Goal: Transaction & Acquisition: Purchase product/service

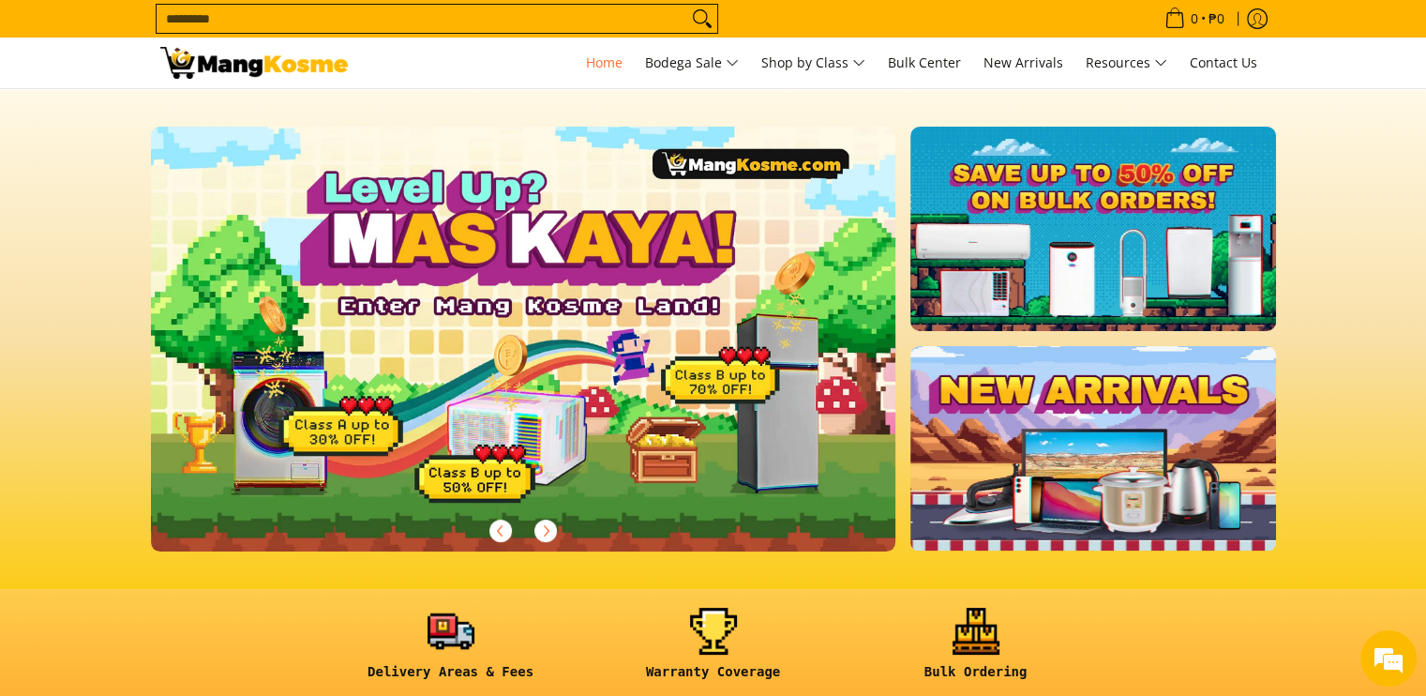
scroll to position [563, 0]
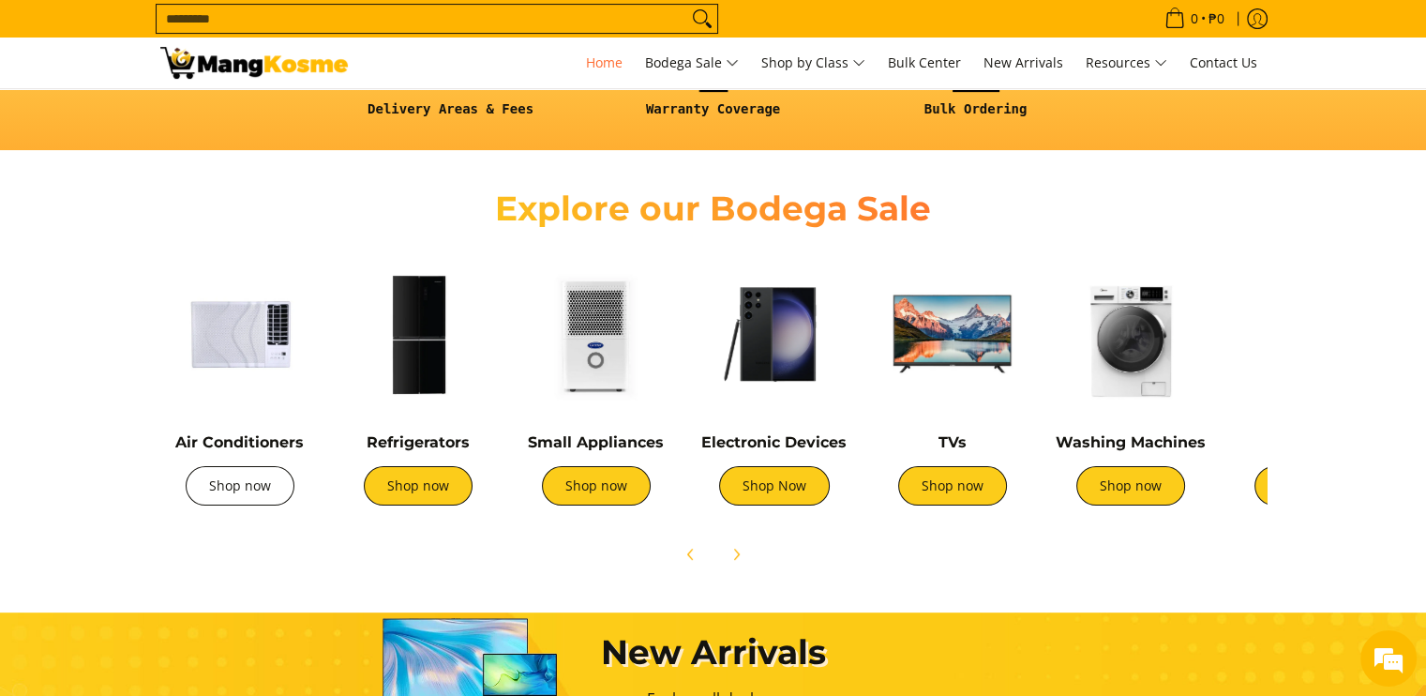
click at [260, 489] on link "Shop now" at bounding box center [240, 485] width 109 height 39
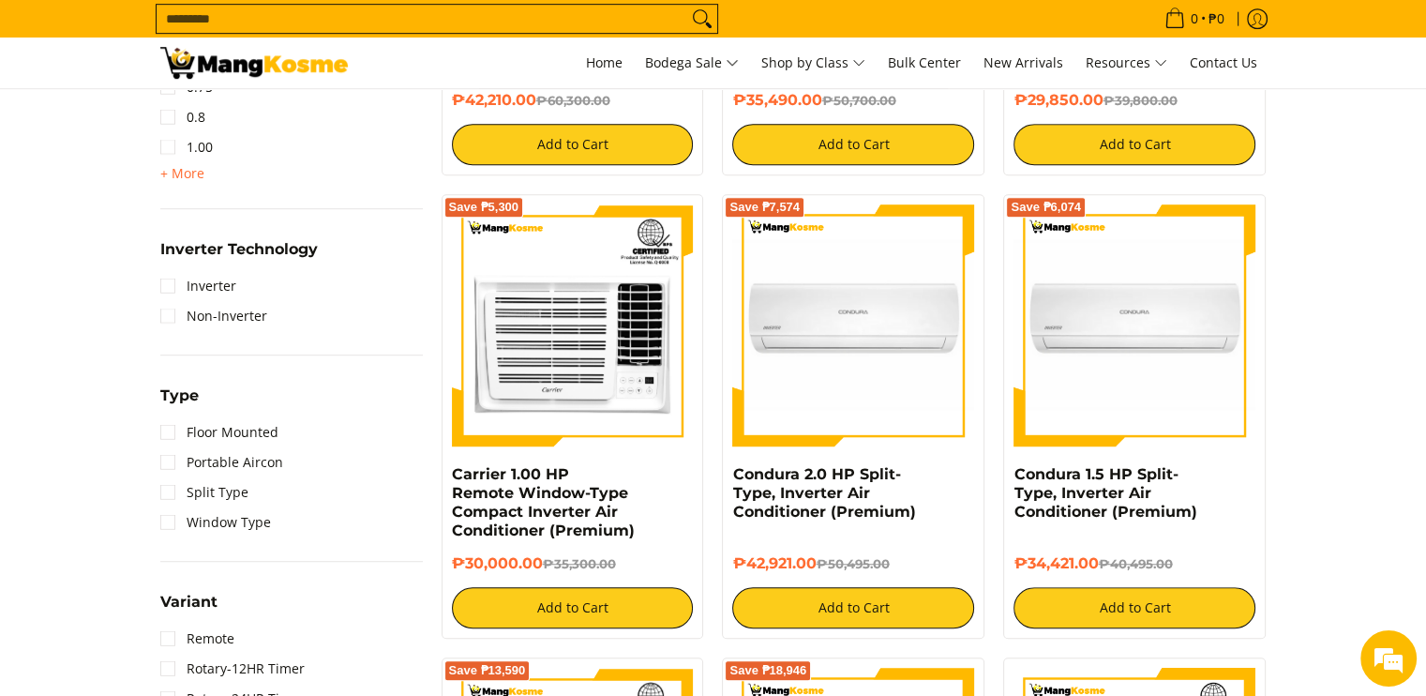
scroll to position [1032, 0]
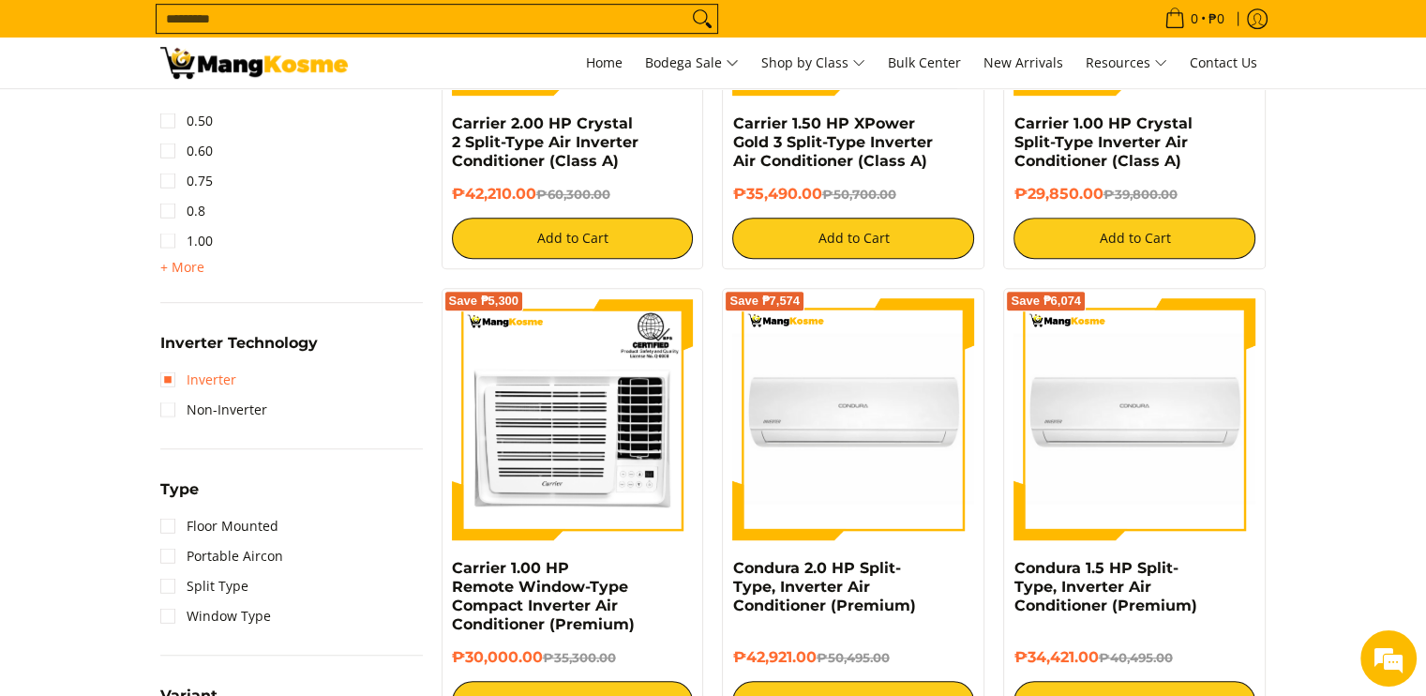
click at [234, 382] on li "Inverter" at bounding box center [291, 380] width 263 height 30
click at [222, 382] on link "Inverter" at bounding box center [198, 380] width 76 height 30
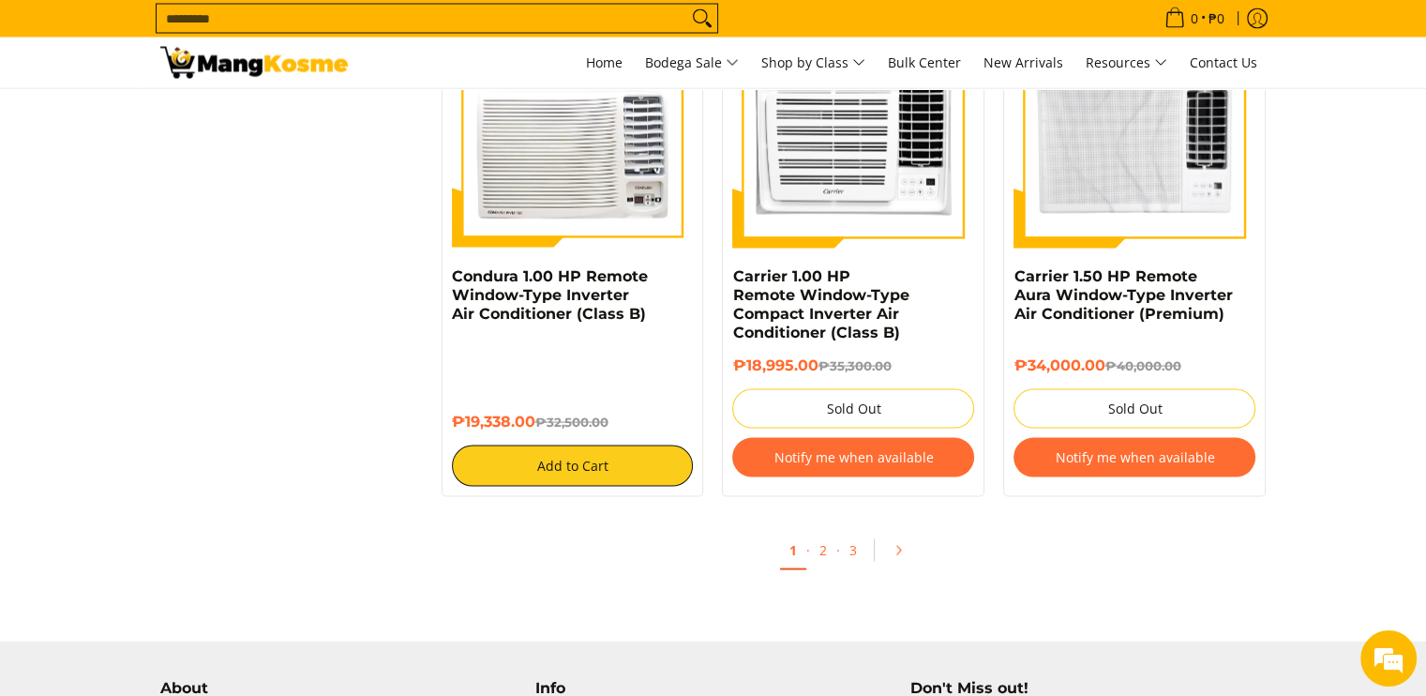
scroll to position [3921, 0]
